Goal: Communication & Community: Answer question/provide support

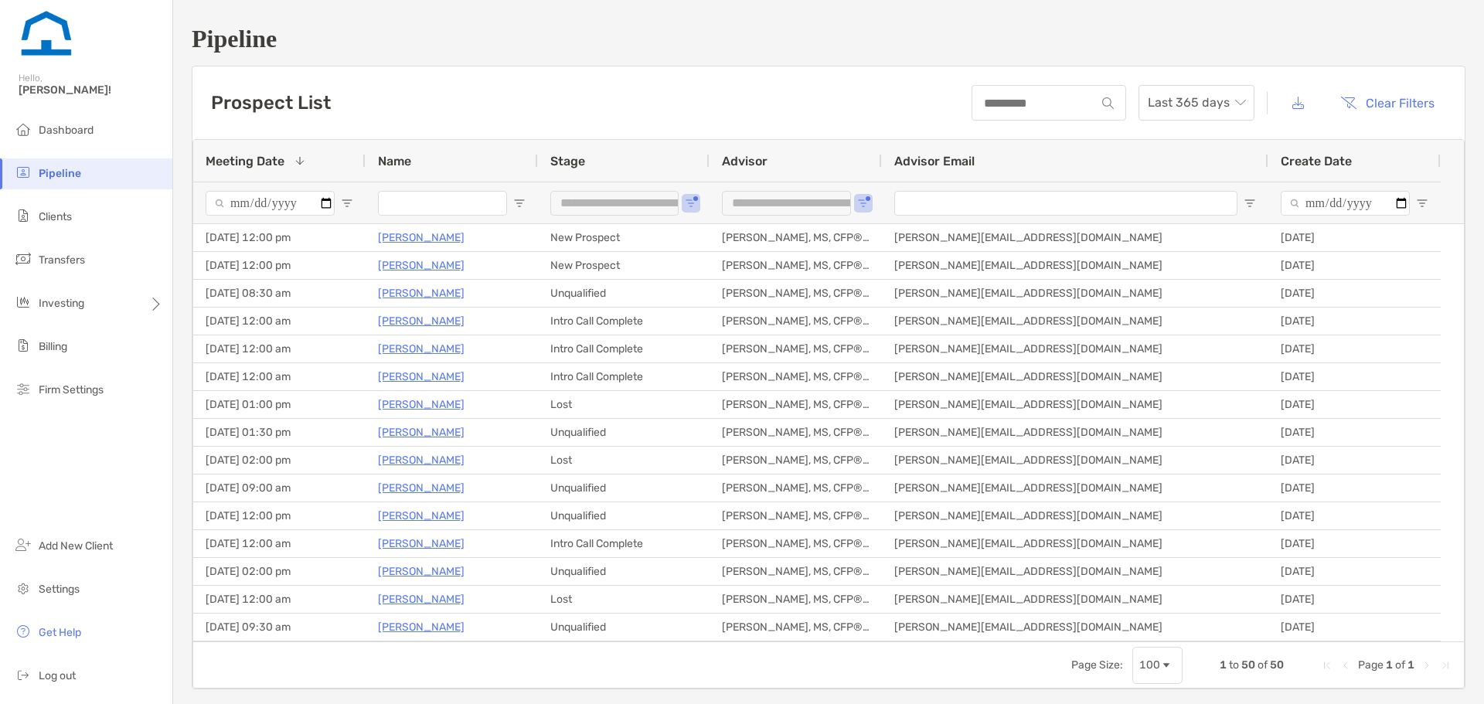
click at [500, 202] on input "Name Filter Input" at bounding box center [442, 203] width 129 height 25
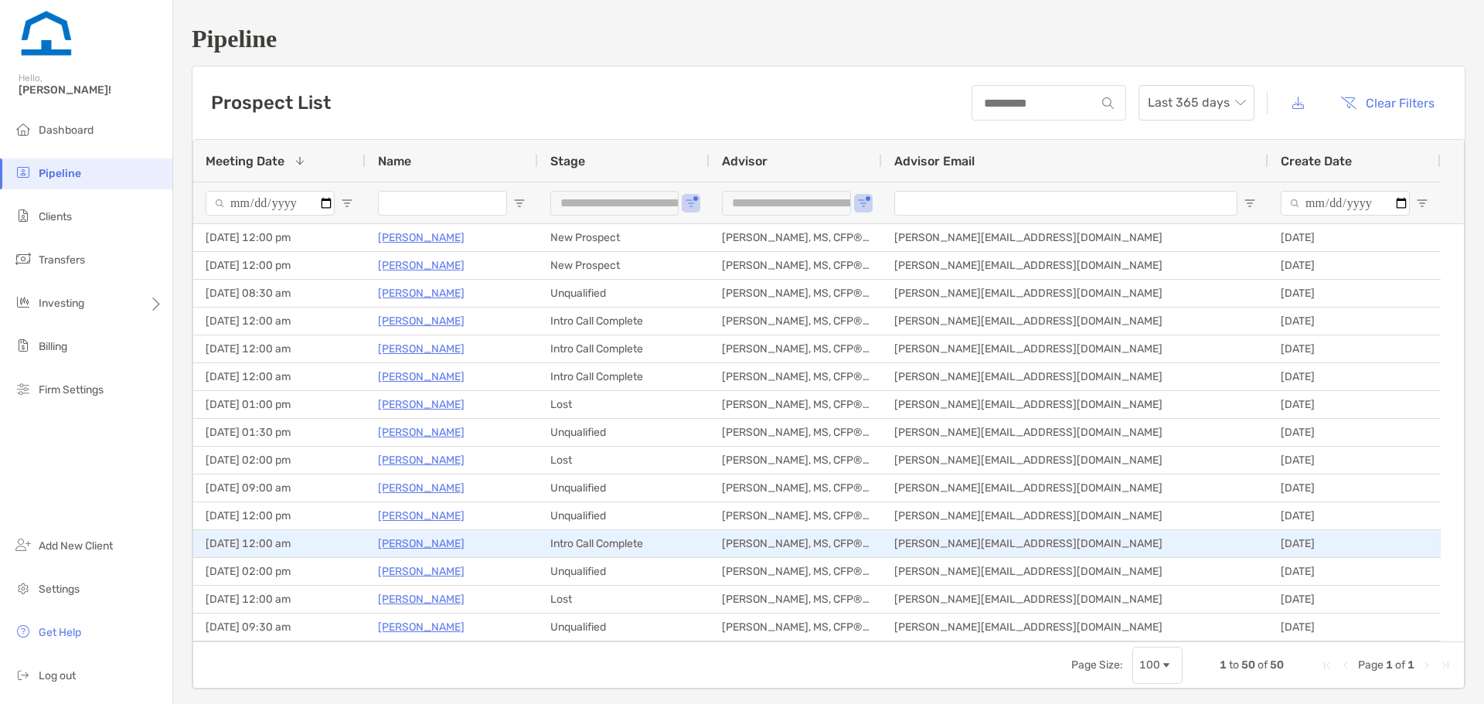
click at [453, 543] on p "[PERSON_NAME]" at bounding box center [421, 543] width 87 height 19
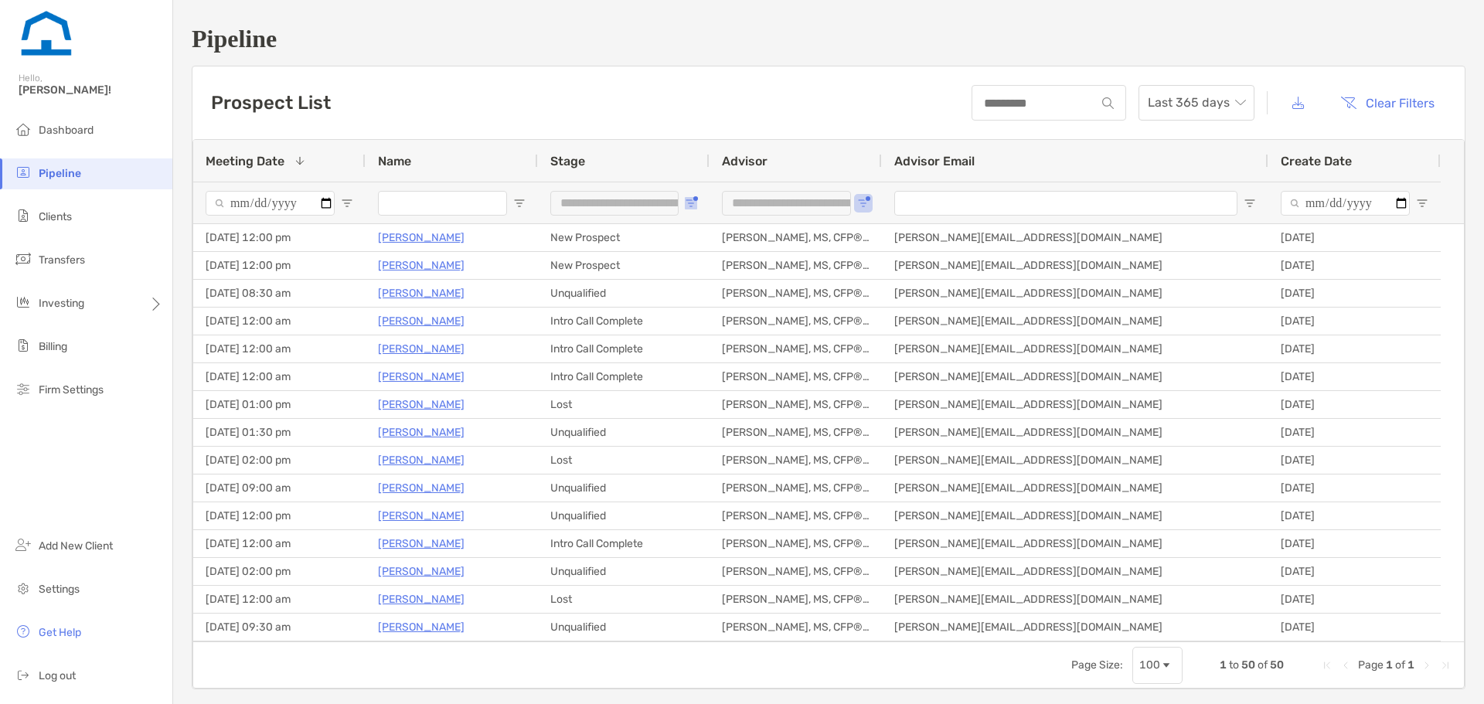
click at [692, 203] on span "Open Filter Menu" at bounding box center [691, 203] width 12 height 12
click at [713, 118] on div "Prospect List Last 365 days Clear Filters" at bounding box center [828, 102] width 1272 height 73
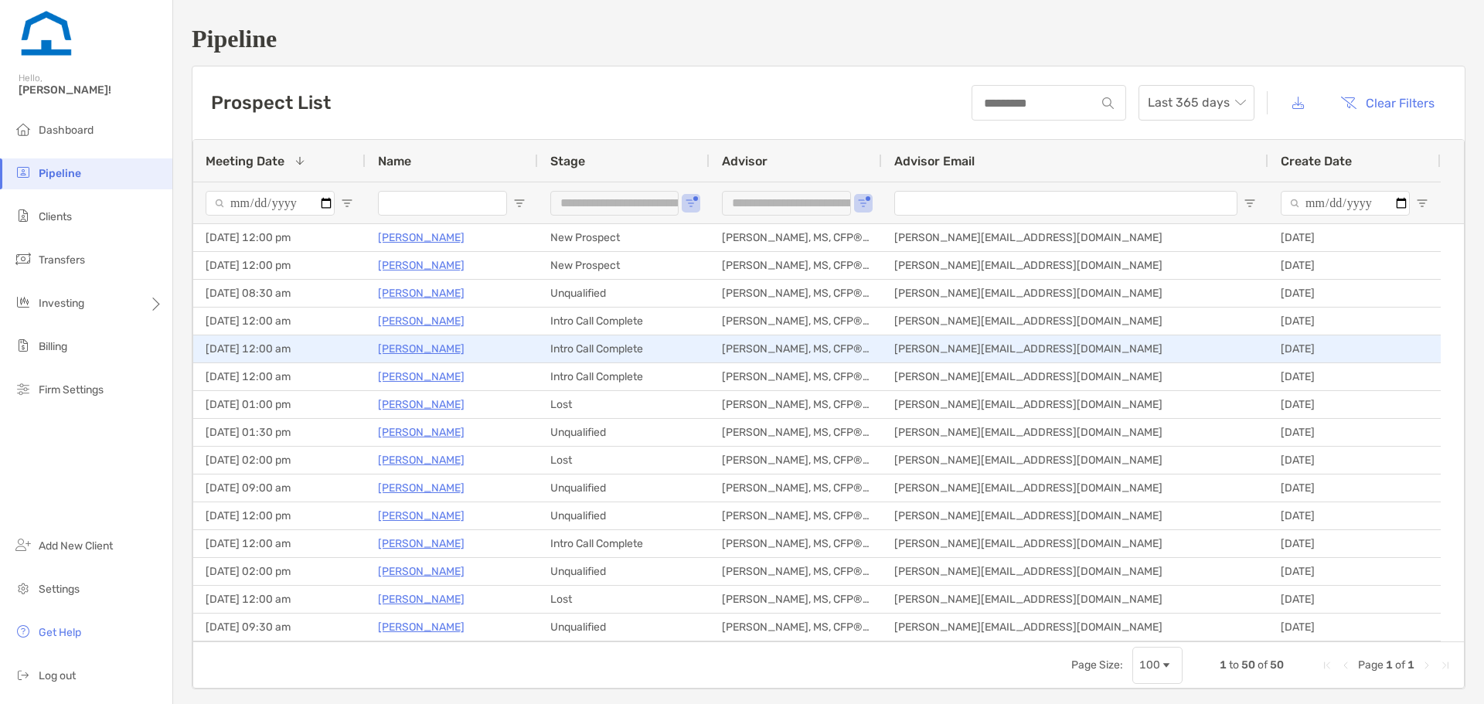
click at [439, 349] on p "[PERSON_NAME]" at bounding box center [421, 348] width 87 height 19
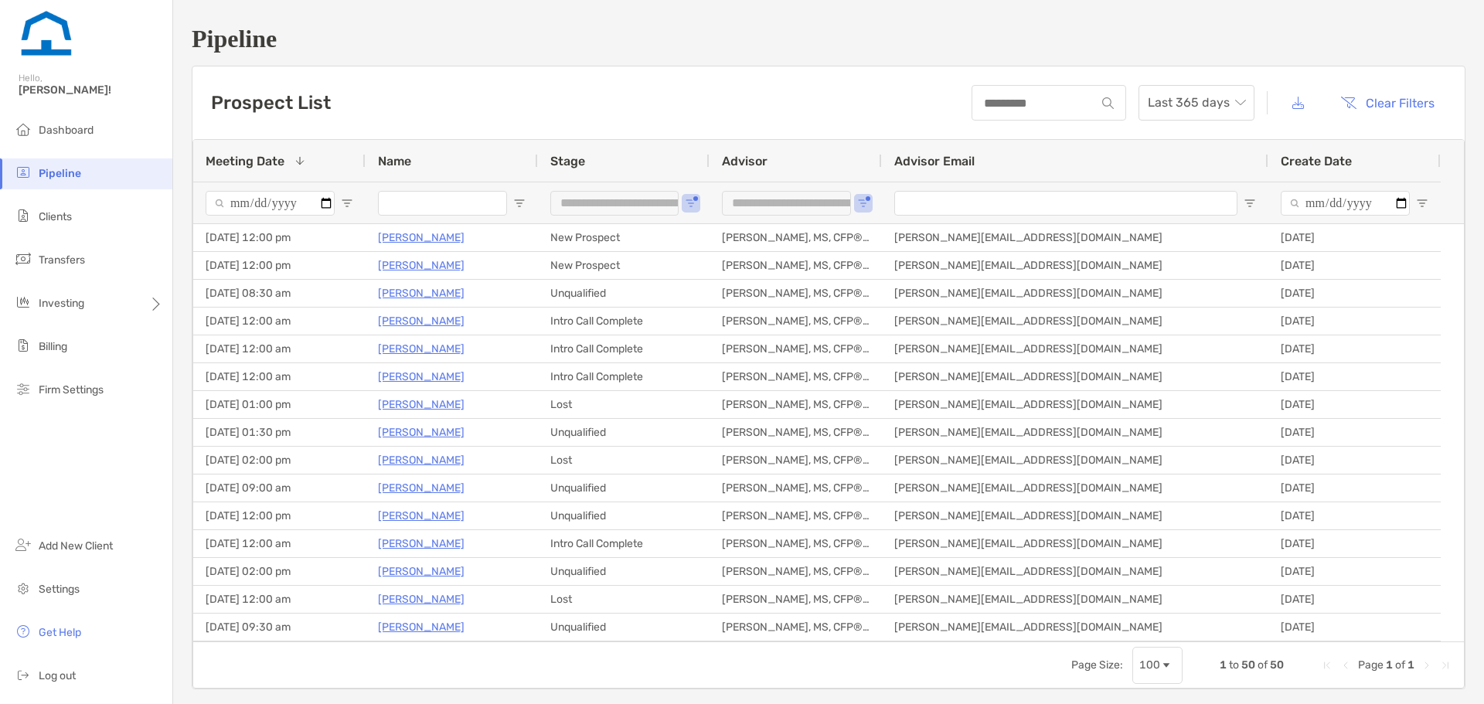
click at [399, 202] on input "Name Filter Input" at bounding box center [442, 203] width 129 height 25
type input "*****"
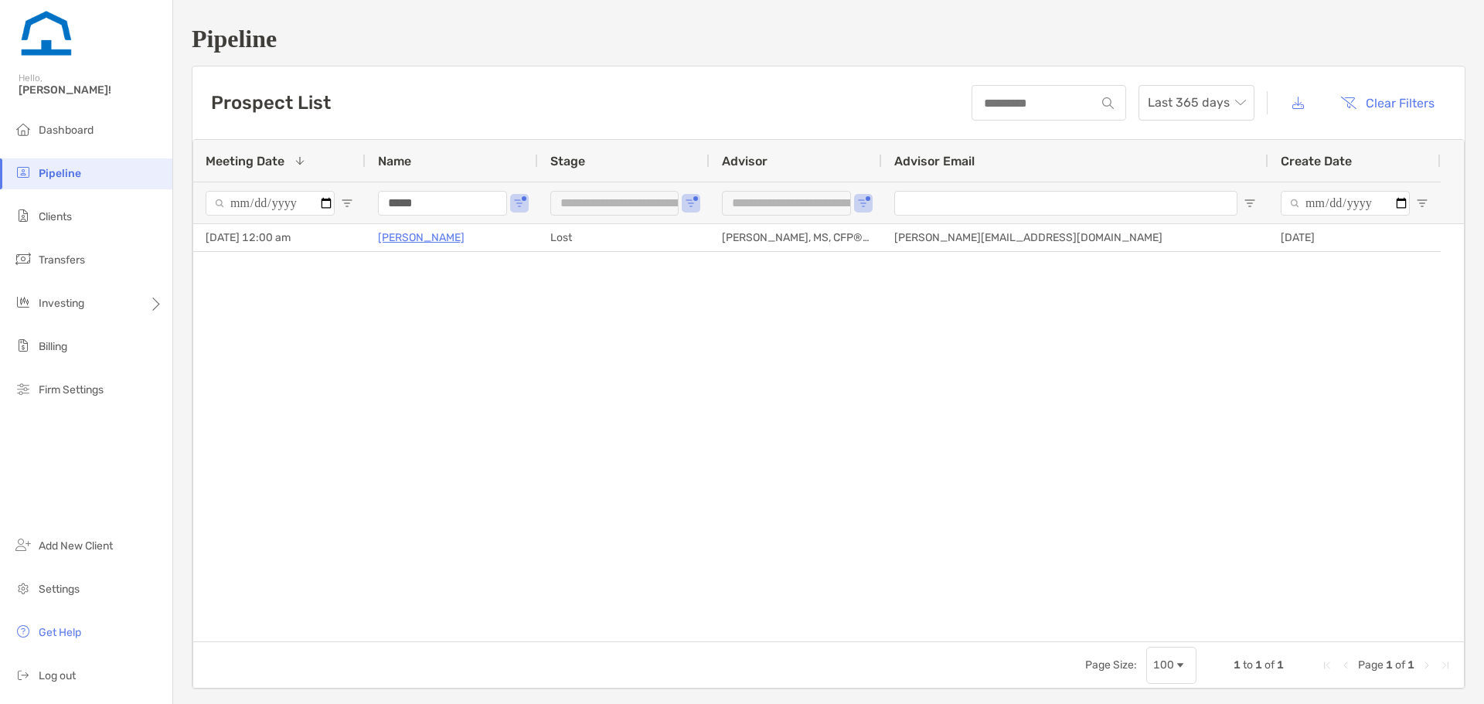
type input "********"
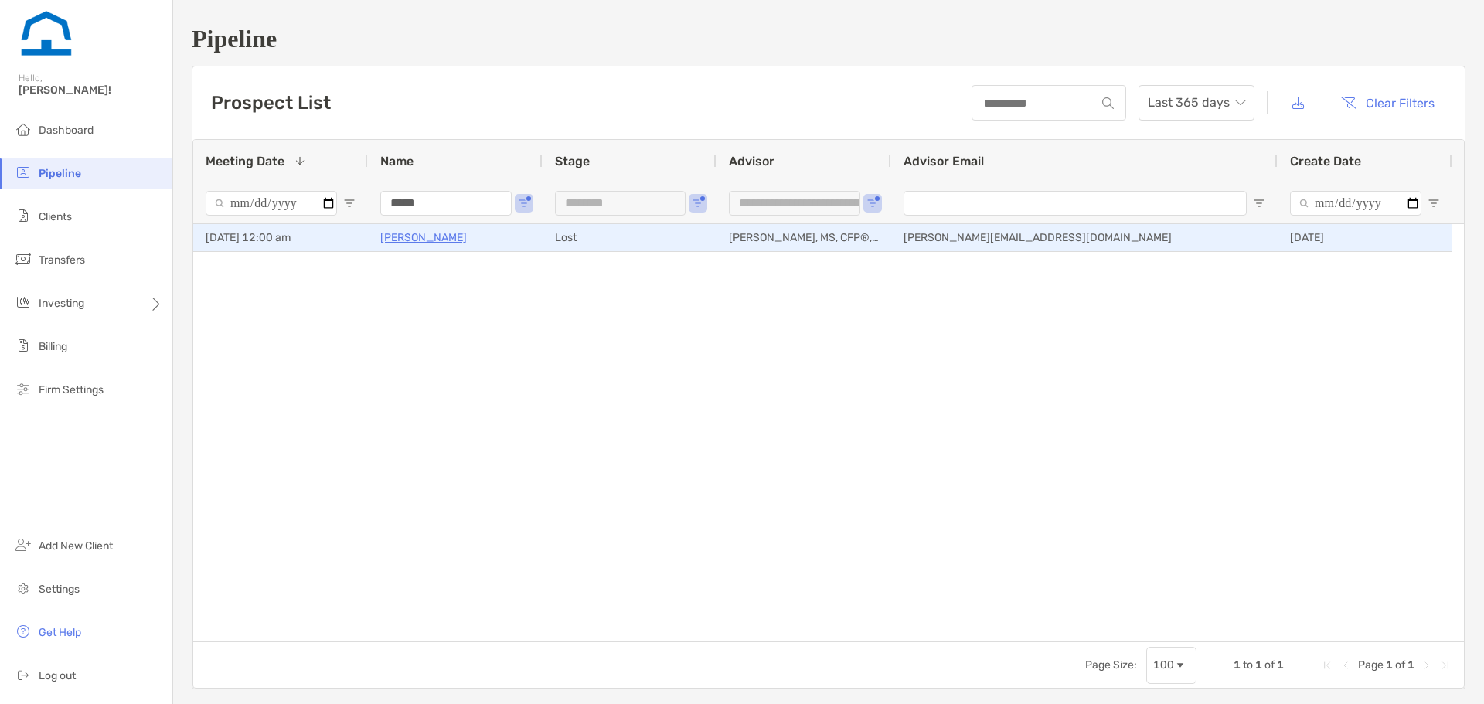
type input "*****"
click at [415, 237] on p "Denis Diehl" at bounding box center [423, 237] width 87 height 19
click at [411, 239] on p "Denis Diehl" at bounding box center [423, 237] width 87 height 19
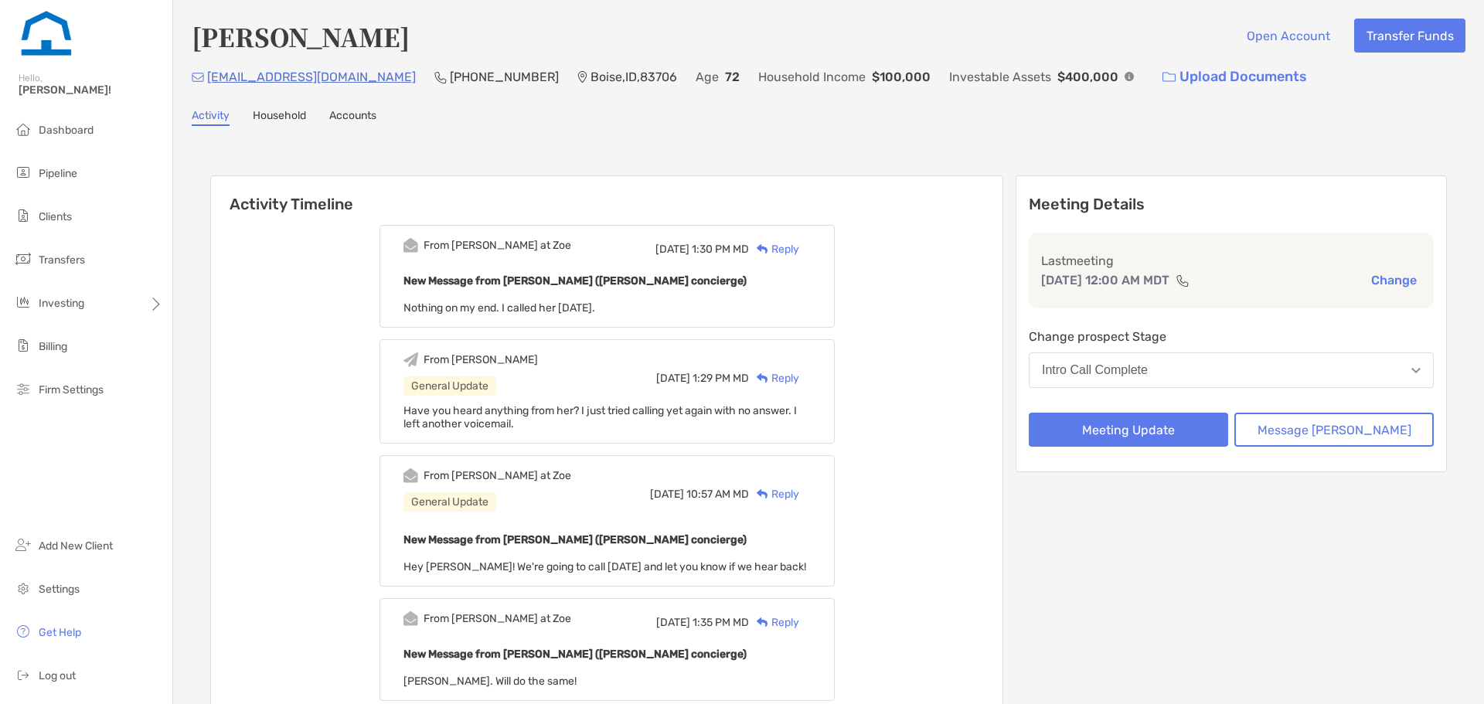
drag, startPoint x: 0, startPoint y: 0, endPoint x: 599, endPoint y: 219, distance: 637.6
click at [1114, 367] on div "Intro Call Complete" at bounding box center [1095, 370] width 106 height 14
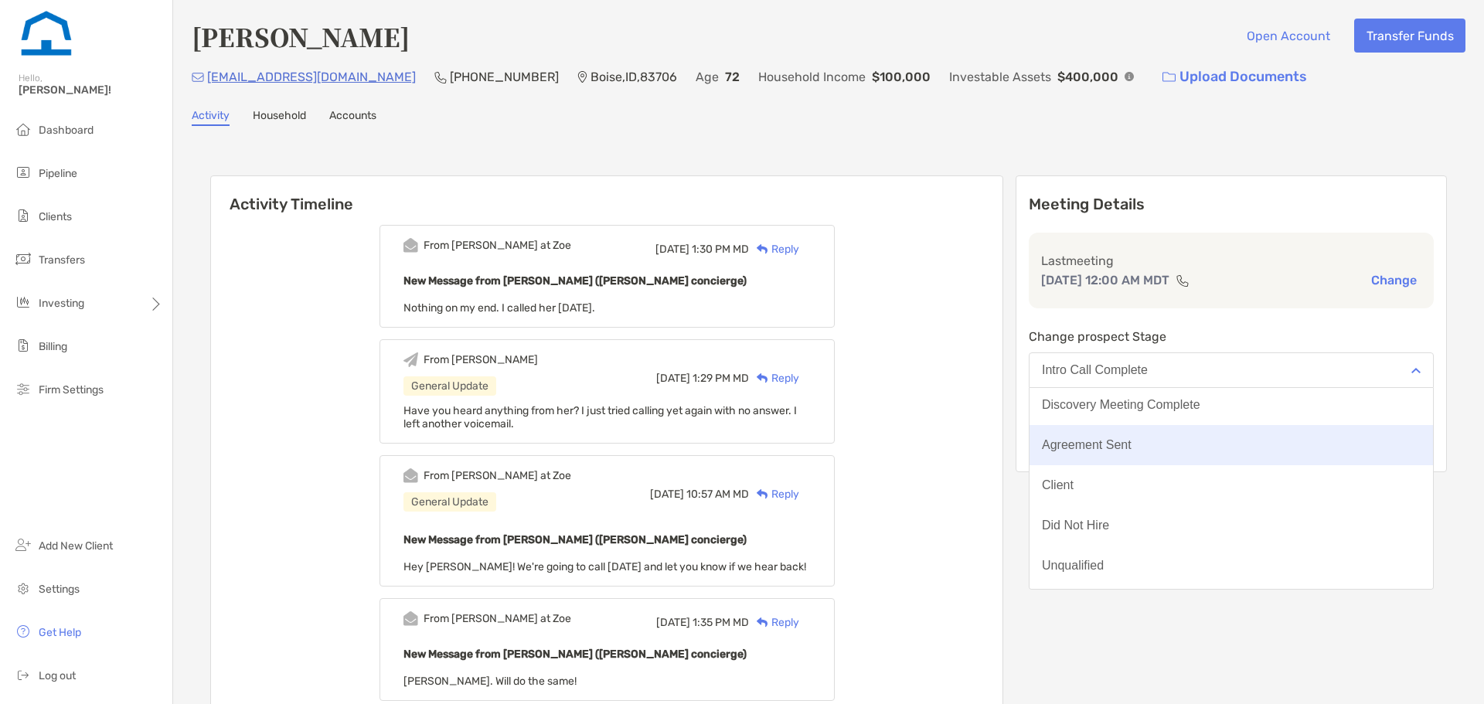
scroll to position [121, 0]
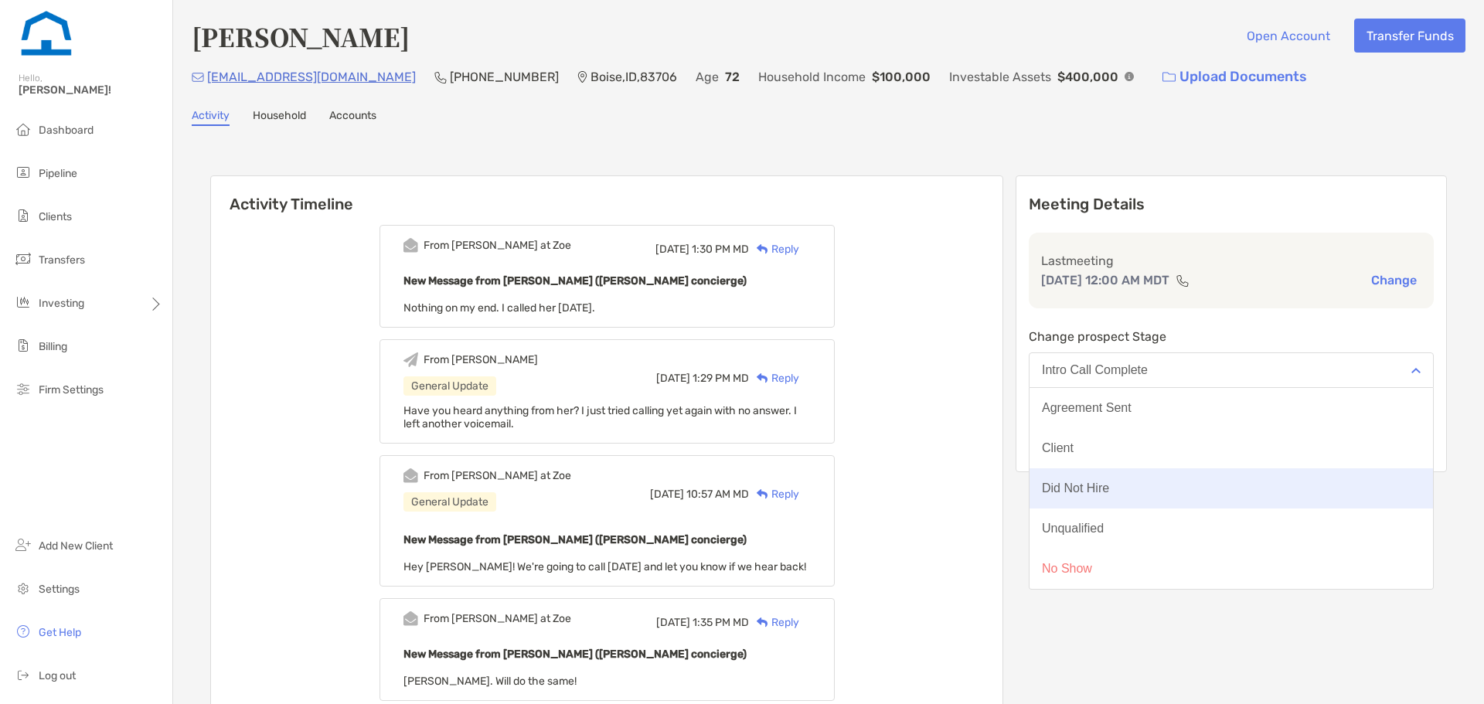
click at [1109, 495] on div "Did Not Hire" at bounding box center [1075, 488] width 67 height 14
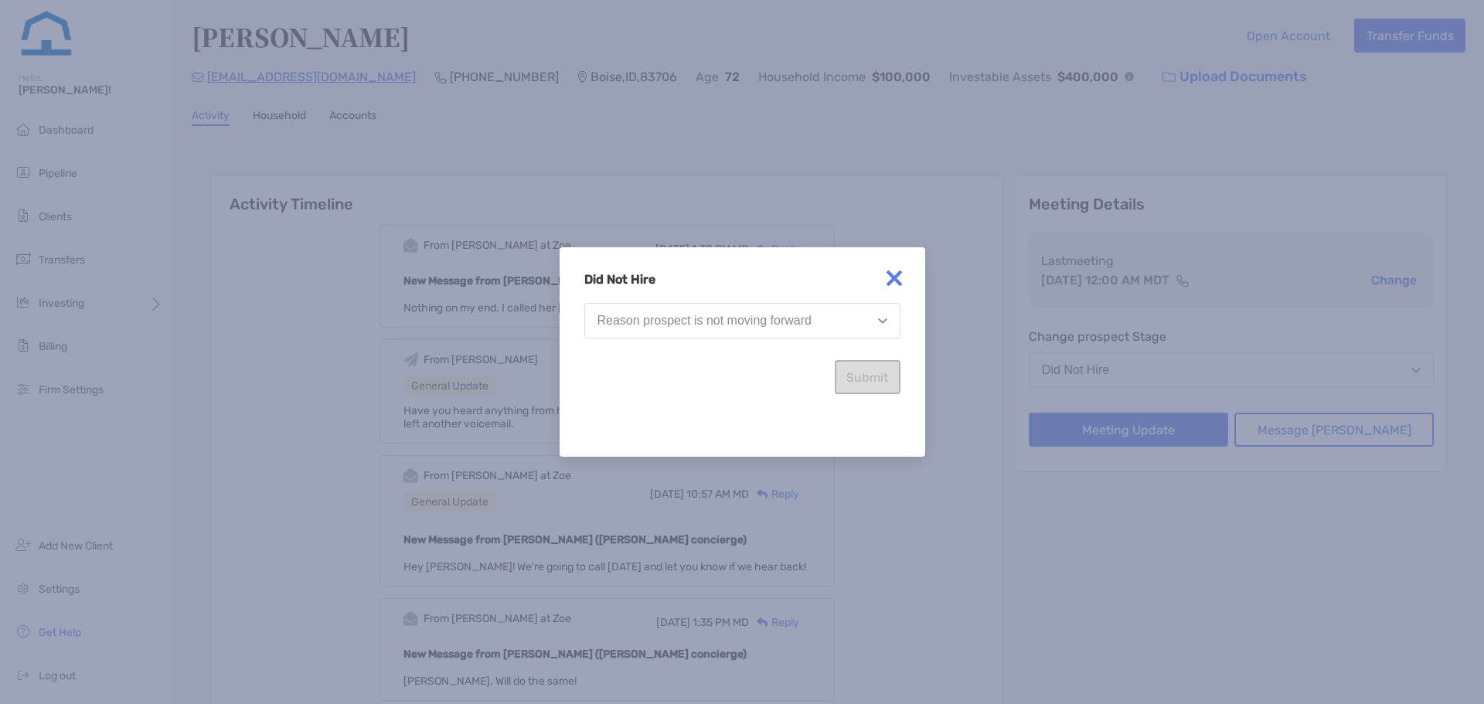
click at [865, 315] on button "Reason prospect is not moving forward" at bounding box center [742, 321] width 316 height 36
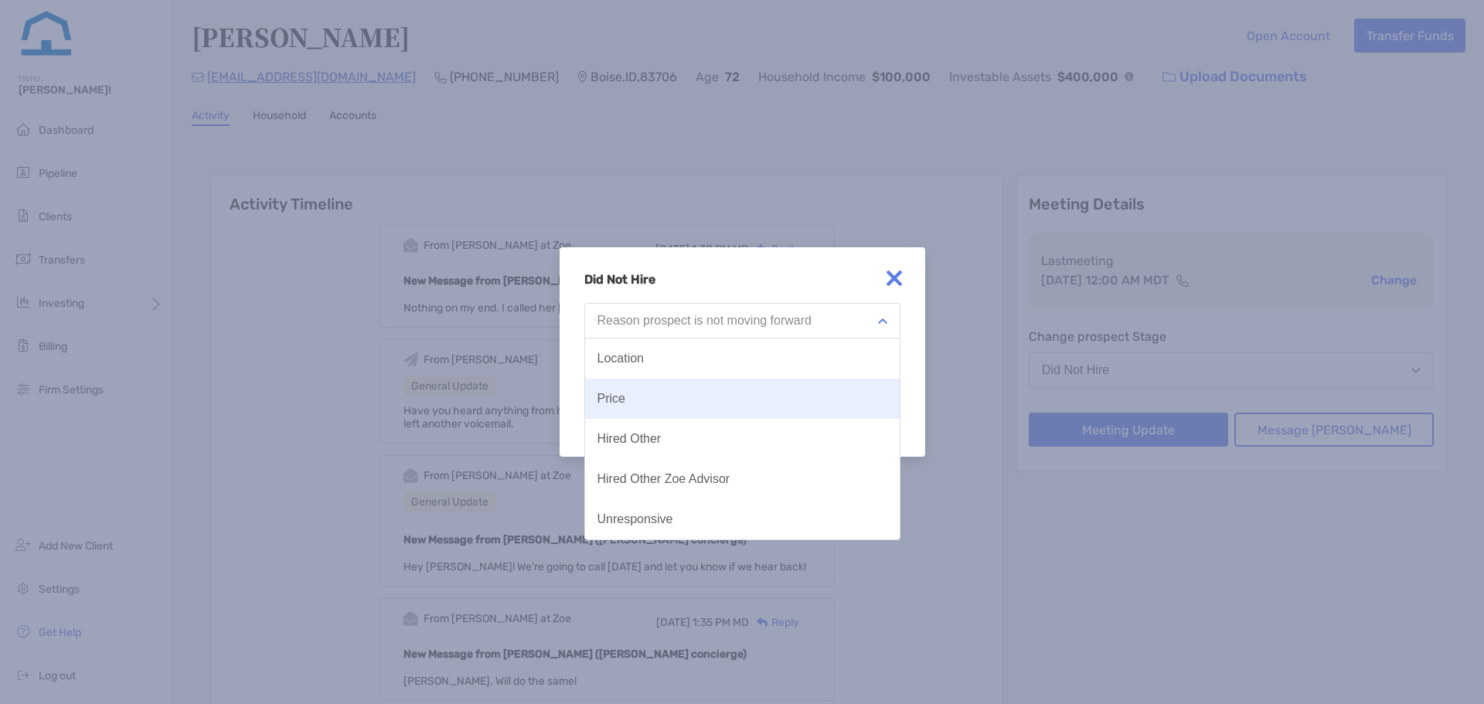
scroll to position [80, 0]
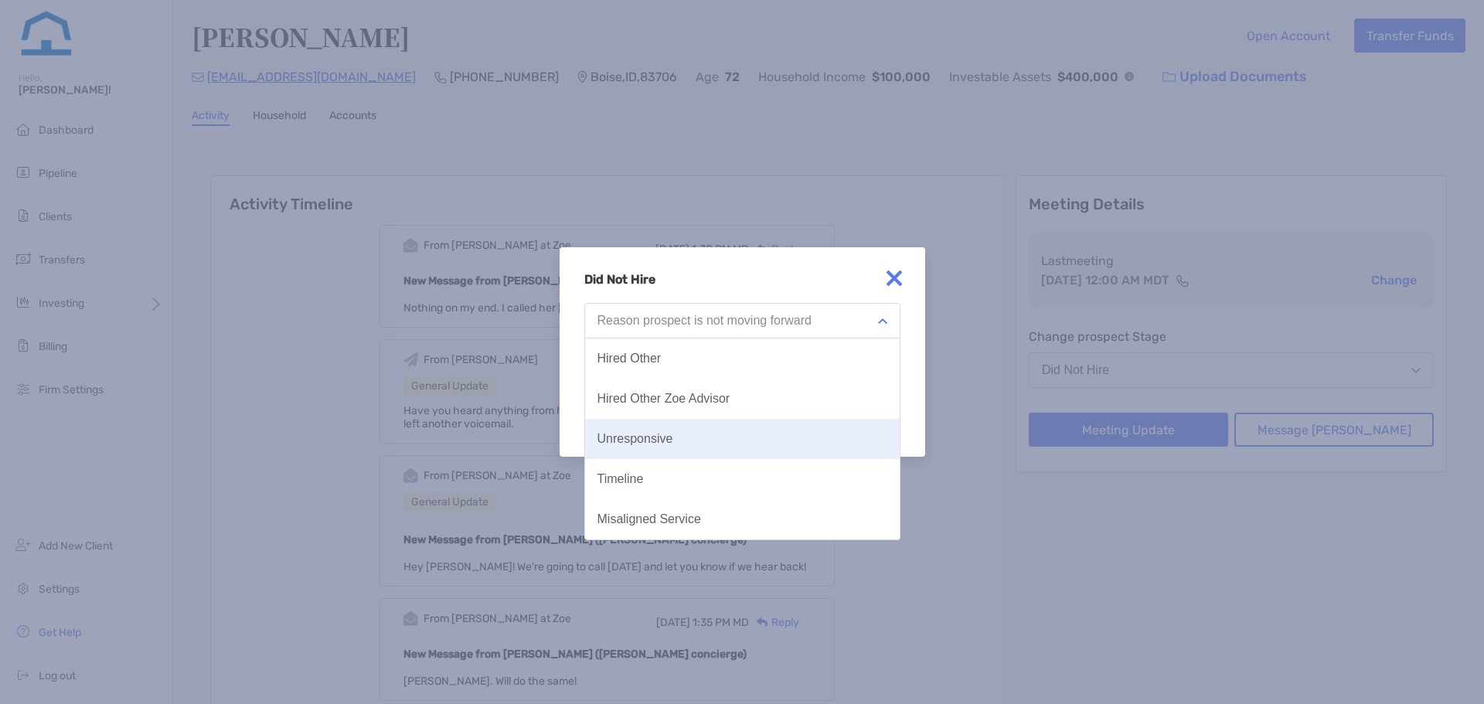
click at [750, 434] on button "Unresponsive" at bounding box center [742, 439] width 315 height 40
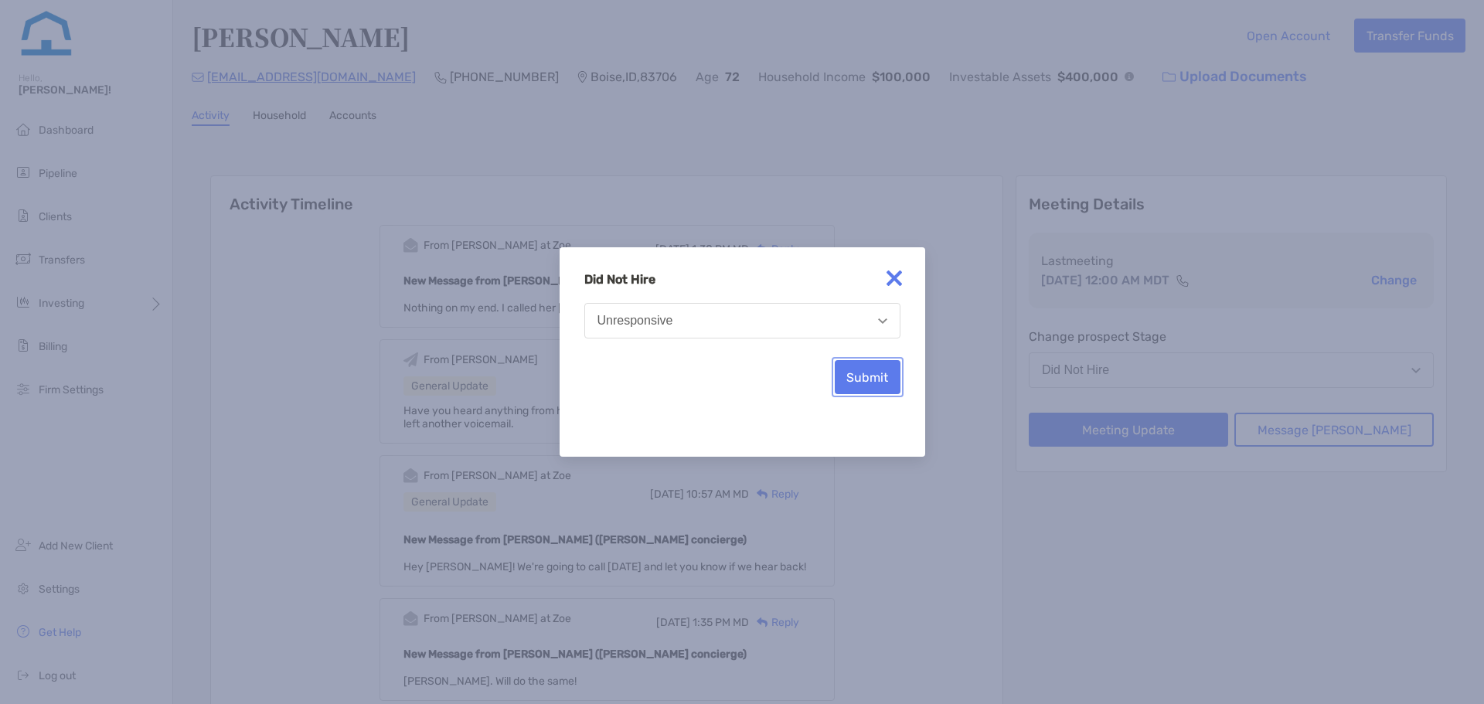
click at [853, 383] on button "Submit" at bounding box center [868, 377] width 66 height 34
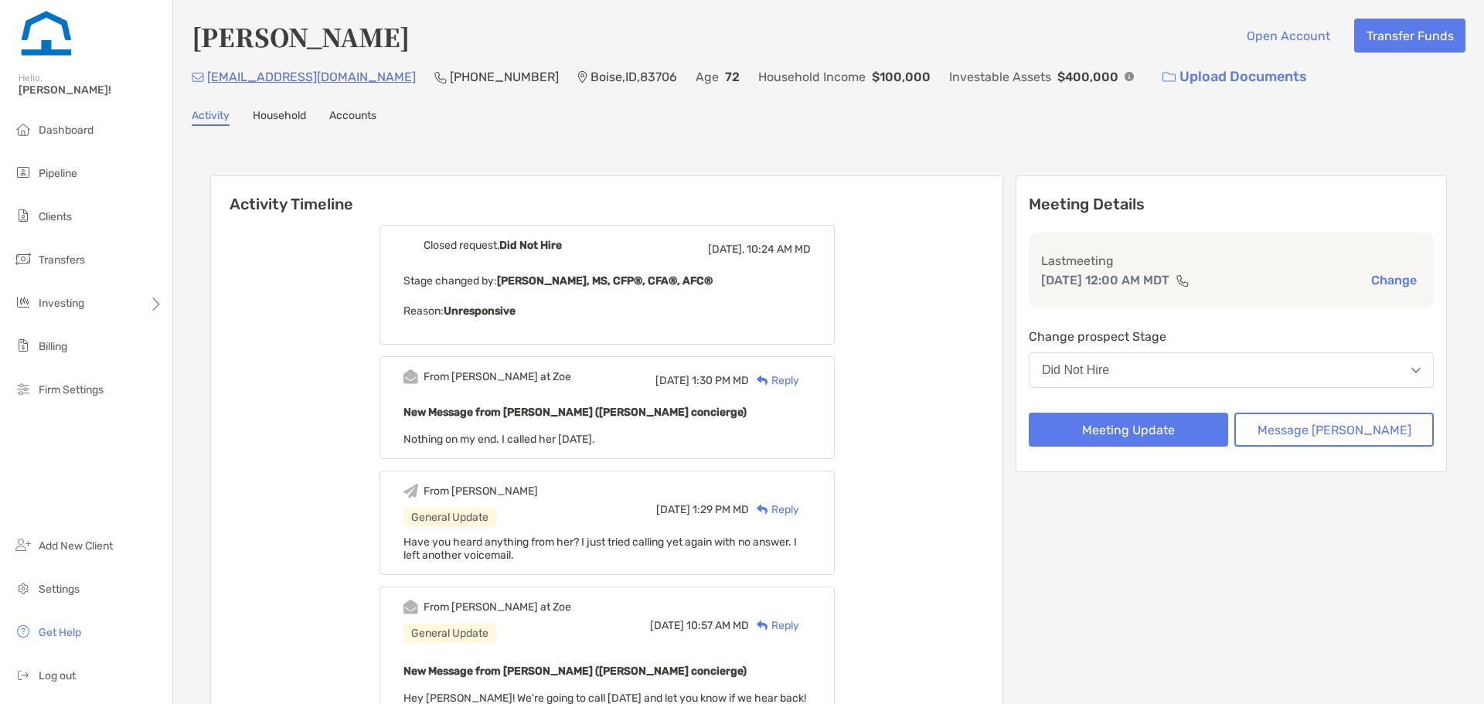
click at [799, 380] on div "Reply" at bounding box center [774, 381] width 50 height 16
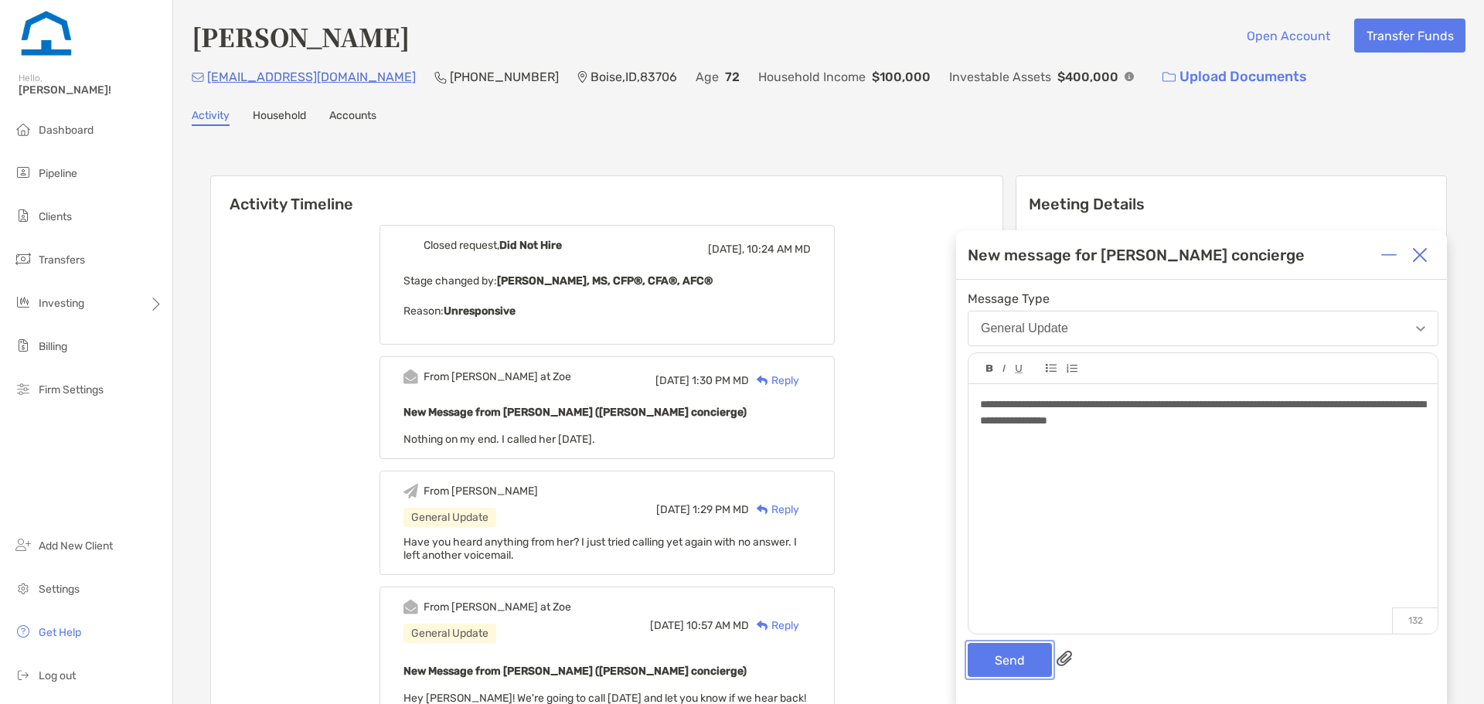
click at [1028, 652] on button "Send" at bounding box center [1010, 660] width 84 height 34
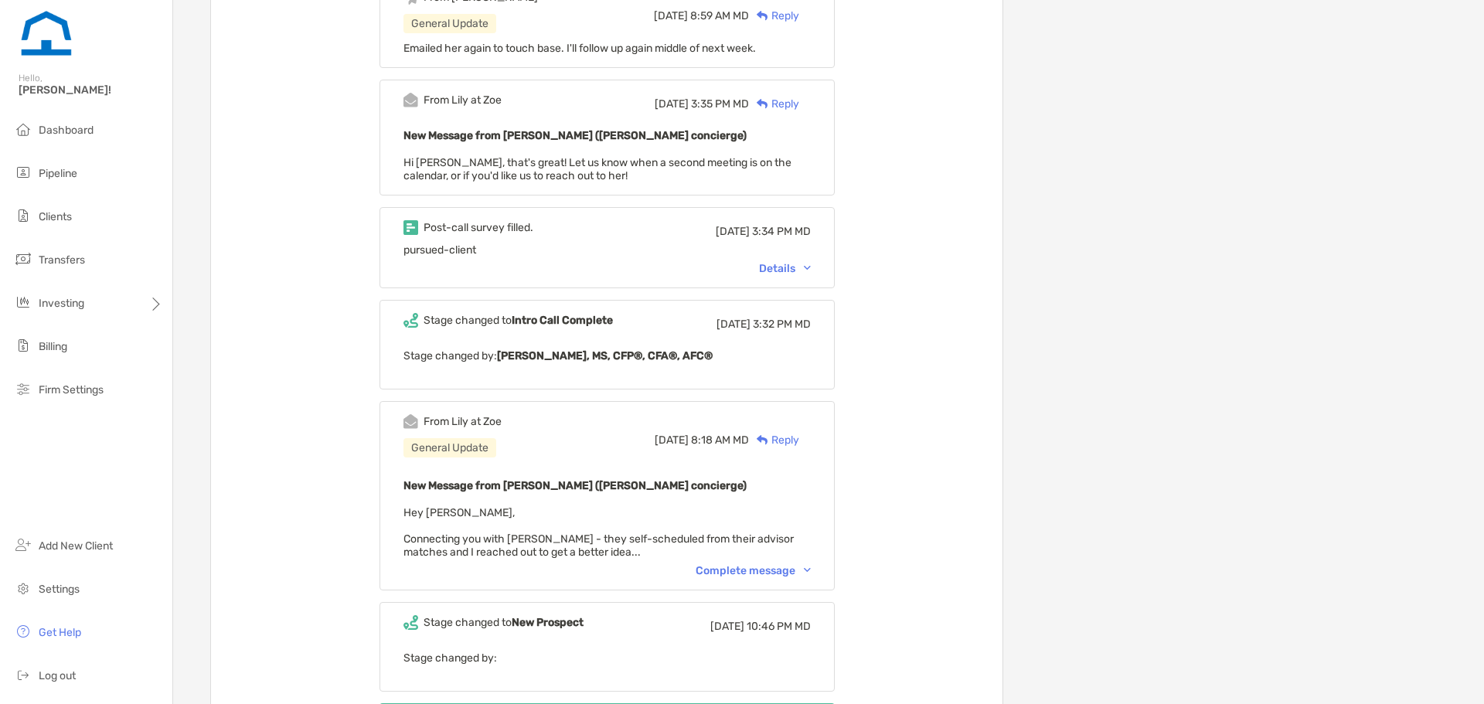
scroll to position [842, 0]
click at [744, 566] on div "Complete message" at bounding box center [753, 569] width 115 height 13
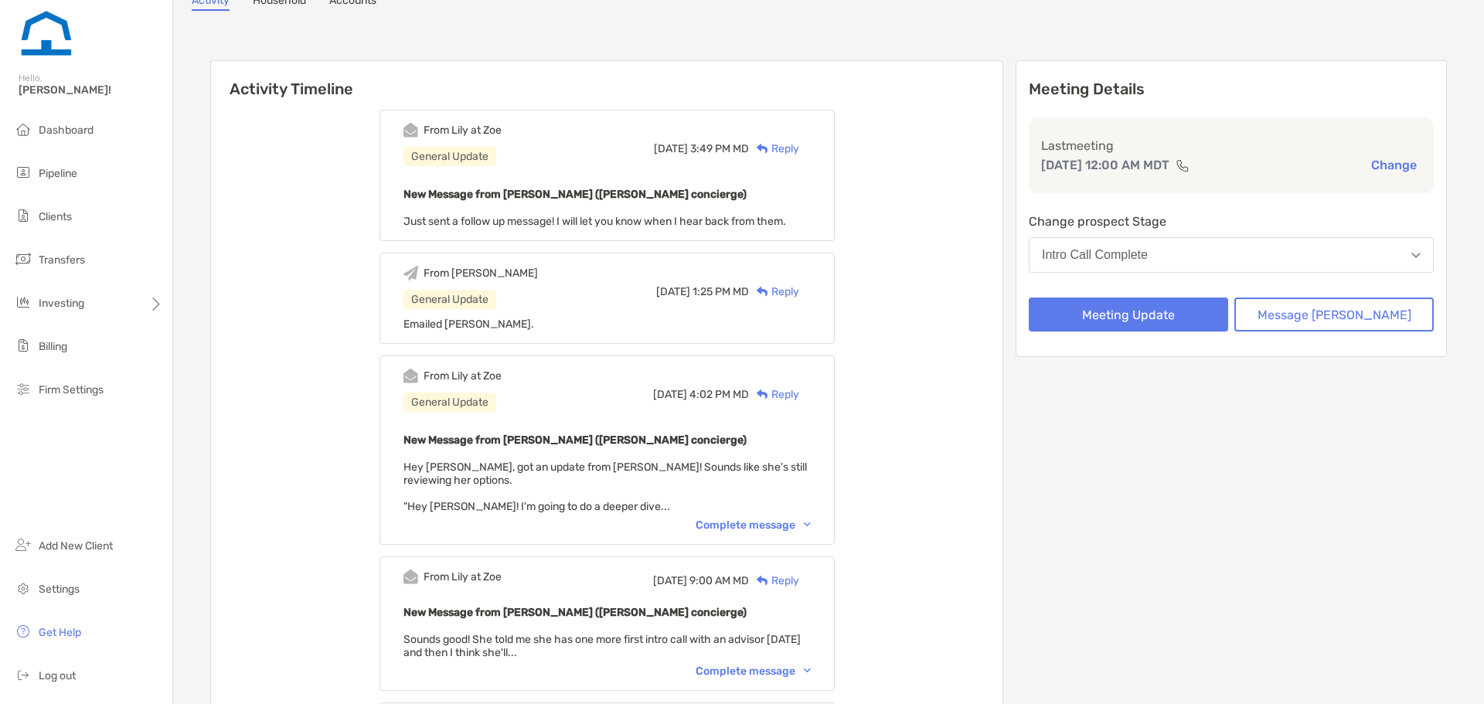
scroll to position [0, 0]
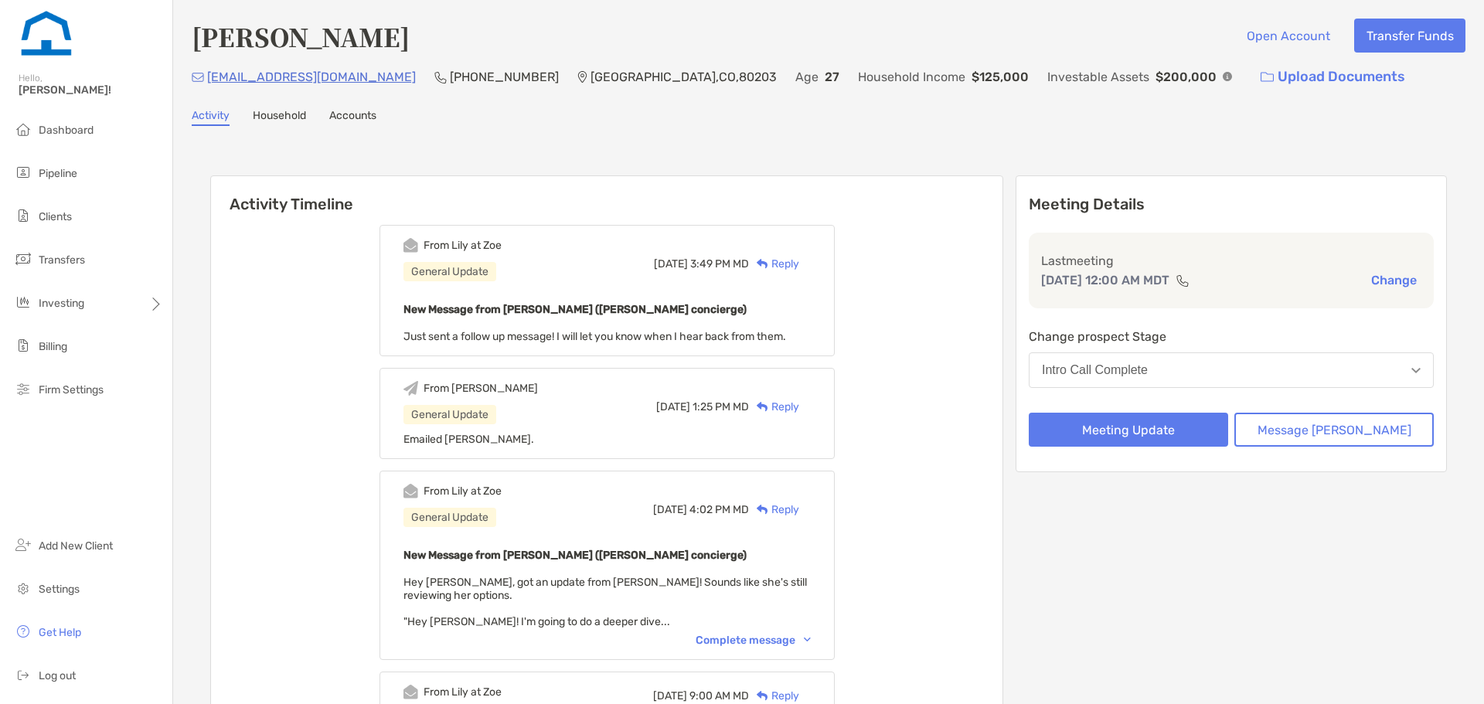
click at [799, 260] on div "Reply" at bounding box center [774, 264] width 50 height 16
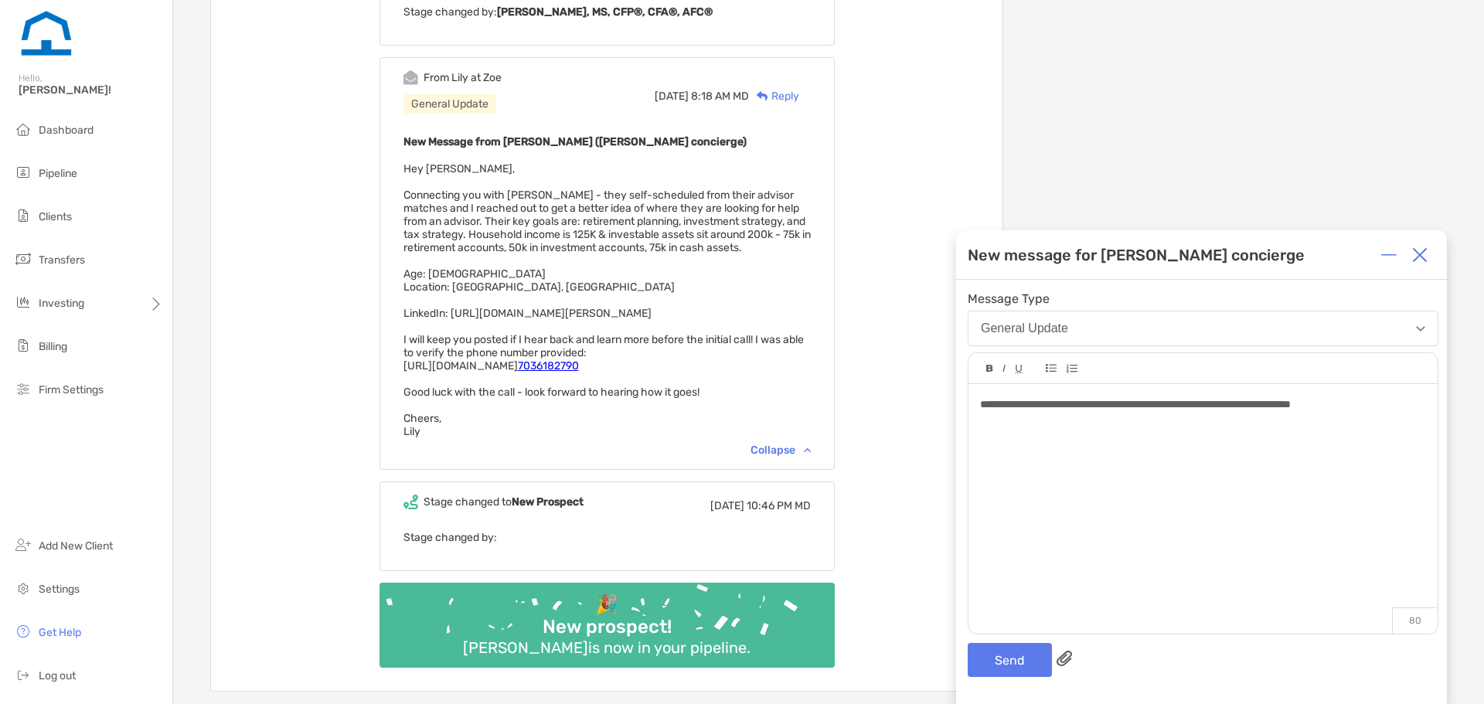
scroll to position [1186, 0]
click at [1002, 652] on button "Send" at bounding box center [1010, 660] width 84 height 34
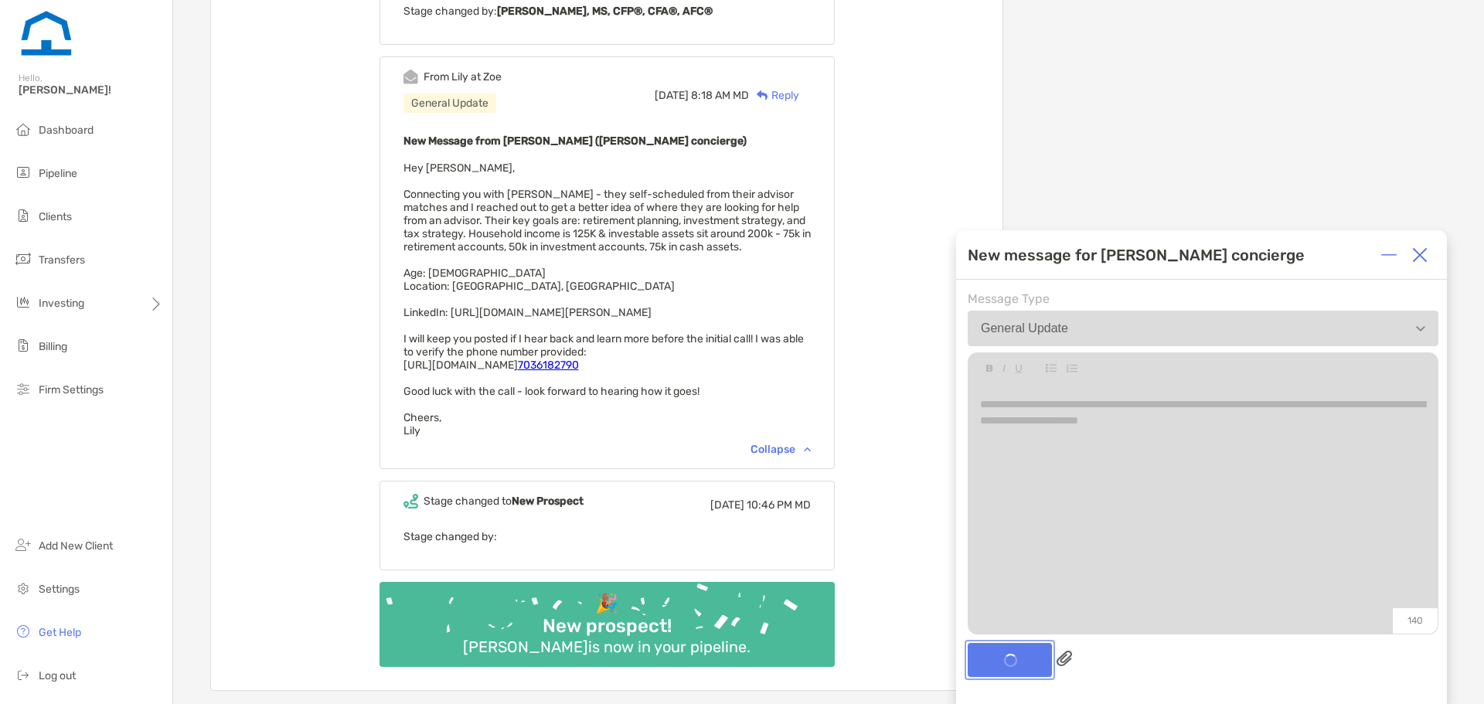
scroll to position [1301, 0]
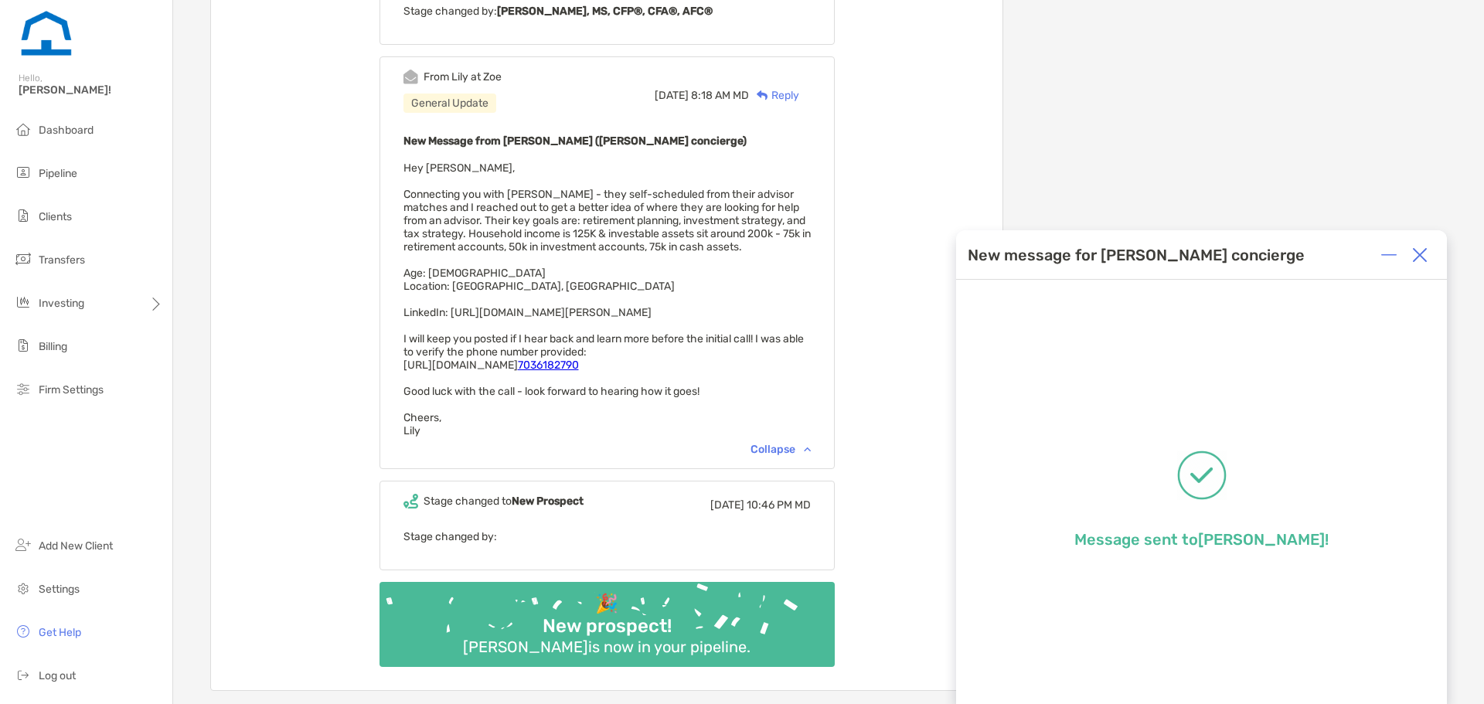
click at [1417, 250] on img at bounding box center [1419, 254] width 15 height 15
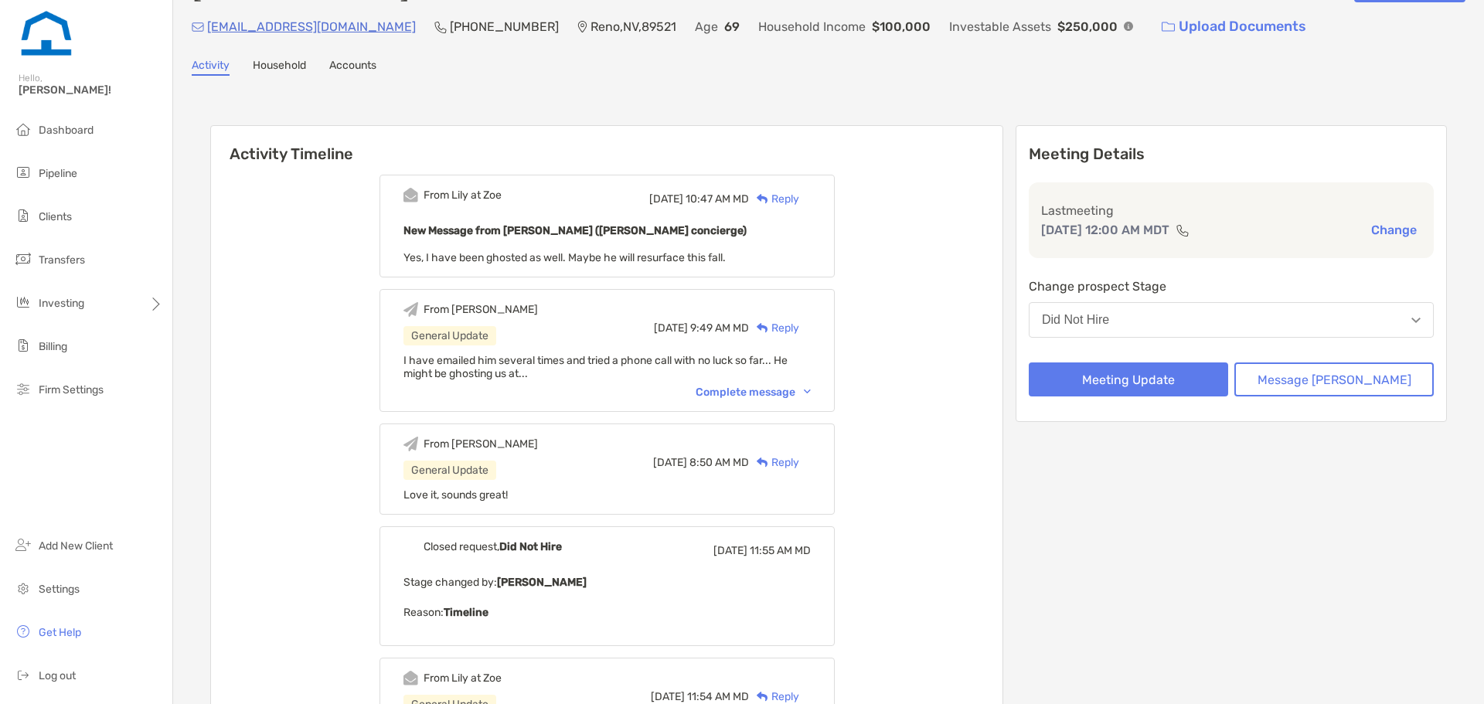
scroll to position [54, 0]
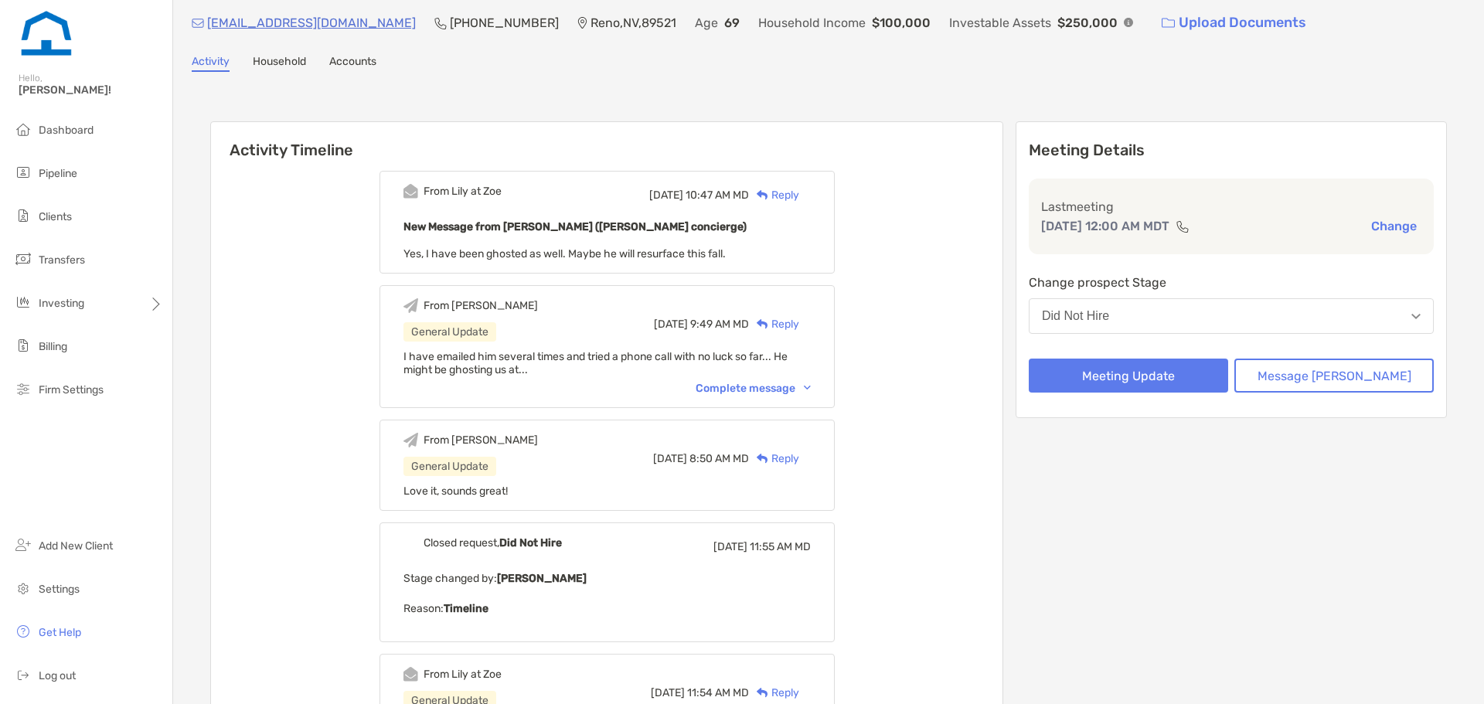
click at [782, 388] on div "Complete message" at bounding box center [753, 388] width 115 height 13
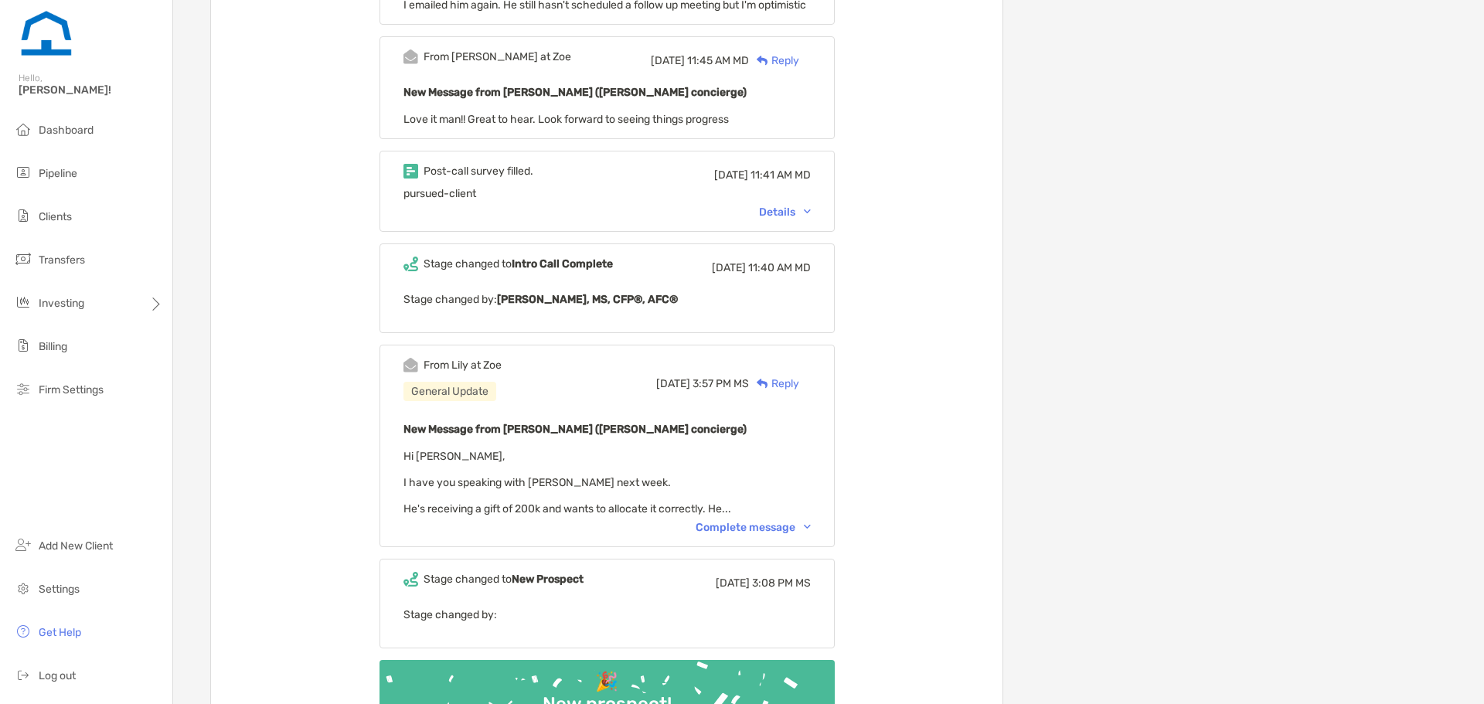
scroll to position [1779, 0]
click at [811, 533] on div "Complete message" at bounding box center [753, 526] width 115 height 13
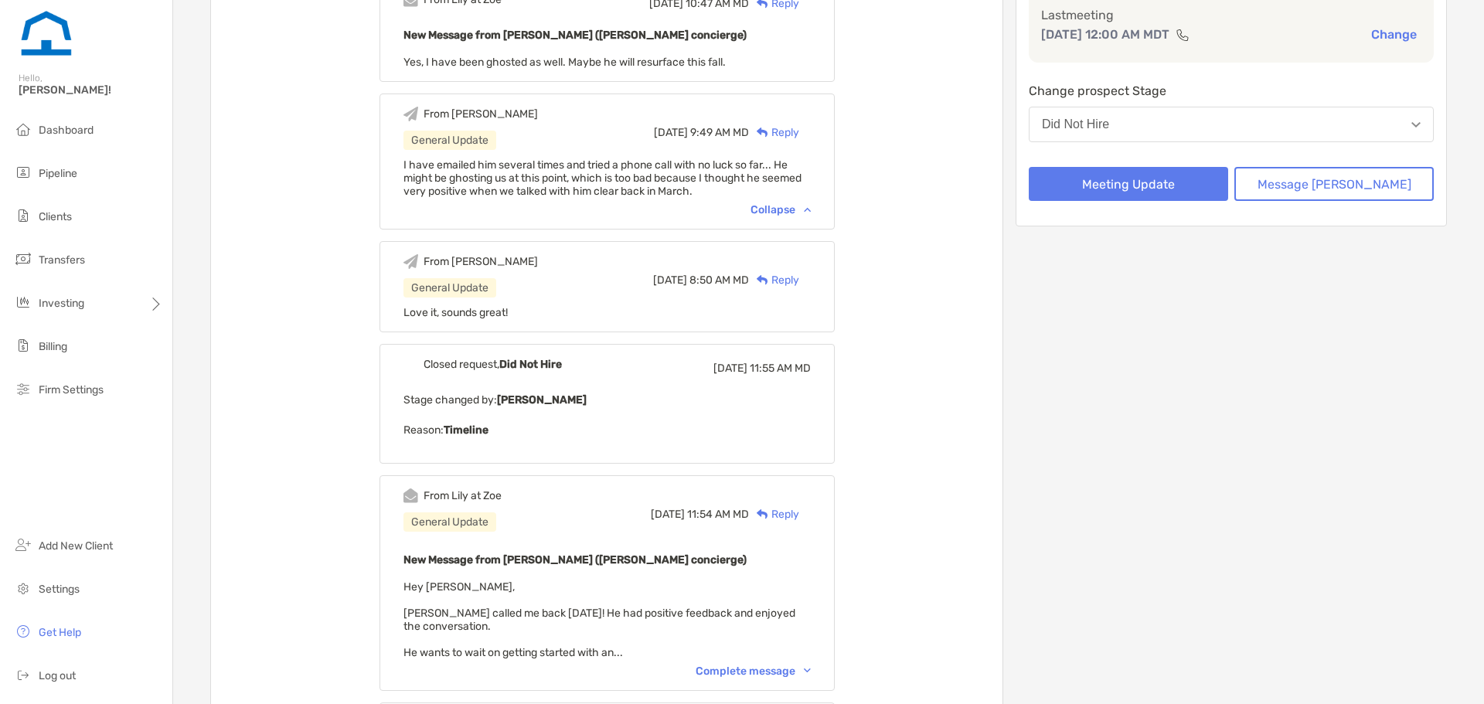
scroll to position [0, 0]
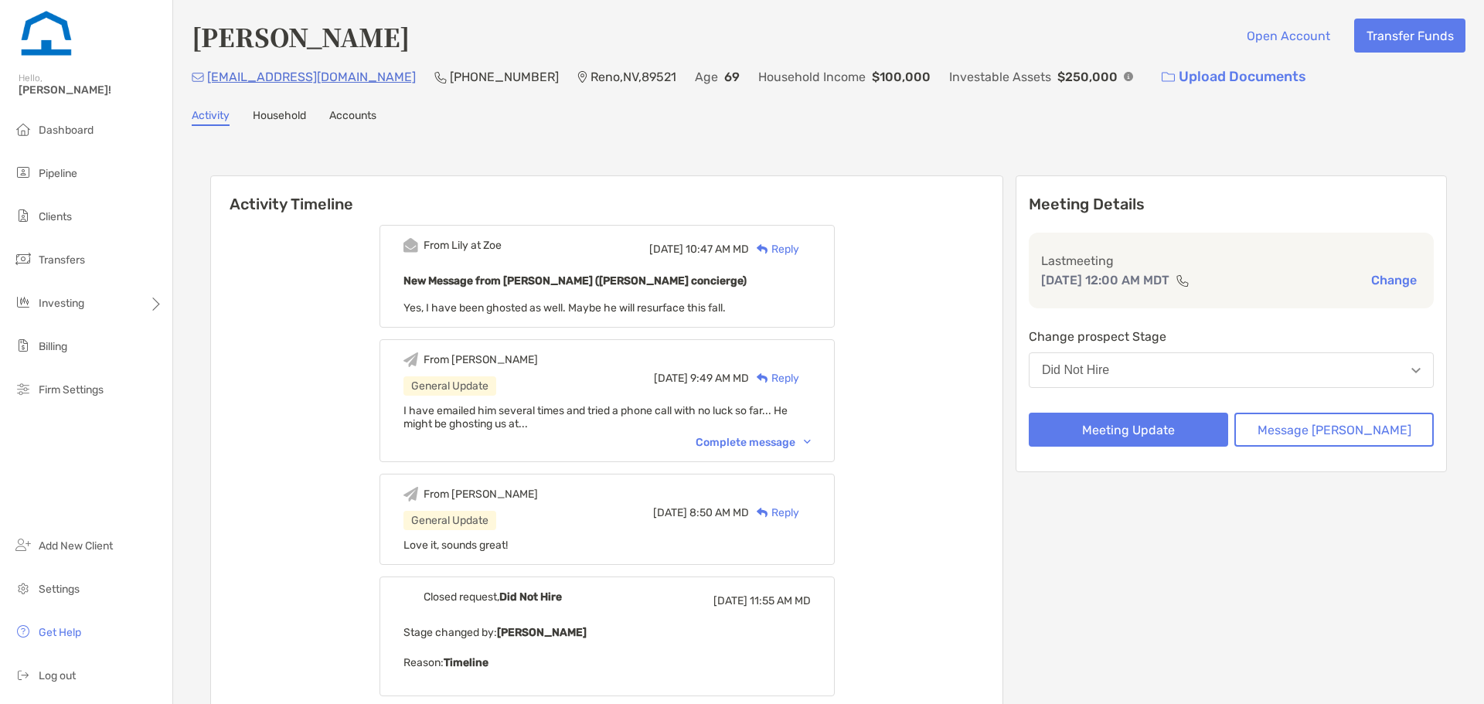
click at [792, 251] on div "Reply" at bounding box center [774, 249] width 50 height 16
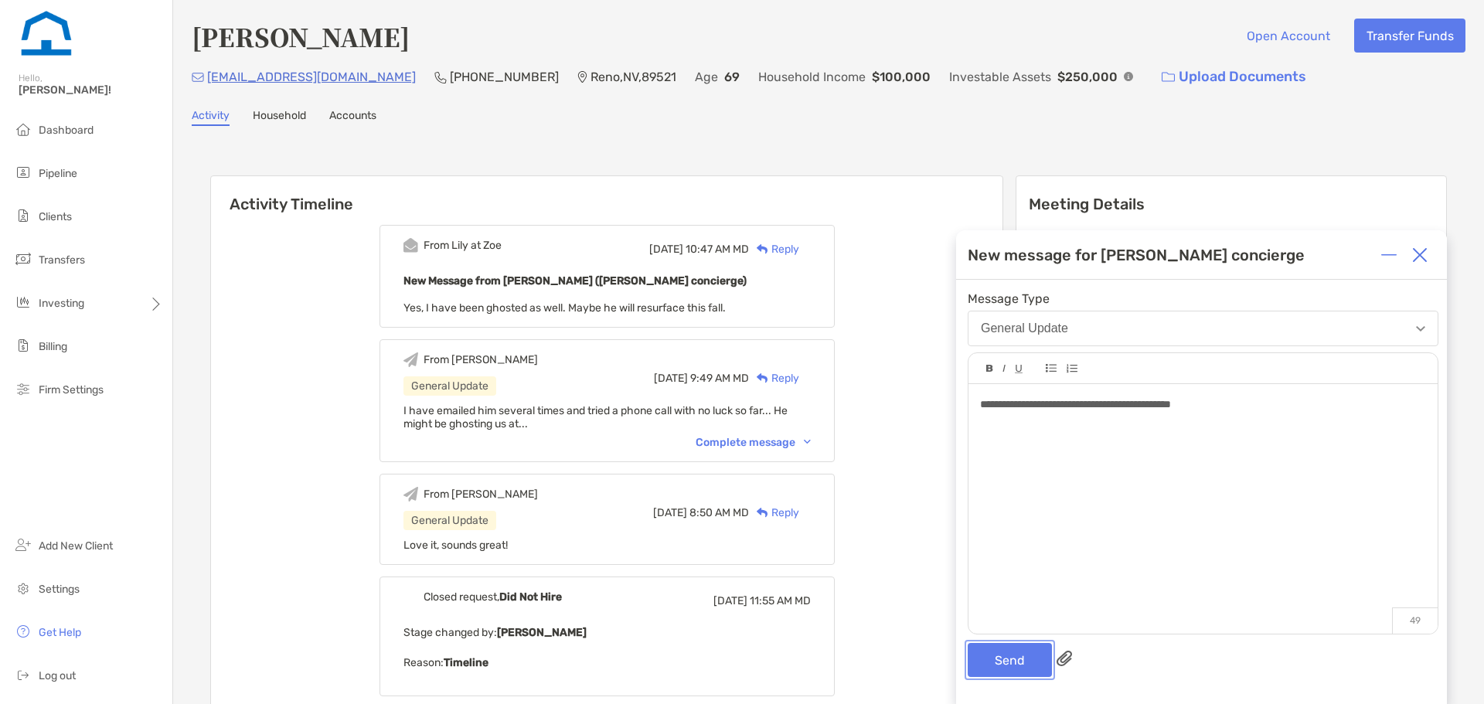
click at [997, 646] on button "Send" at bounding box center [1010, 660] width 84 height 34
